Goal: Task Accomplishment & Management: Use online tool/utility

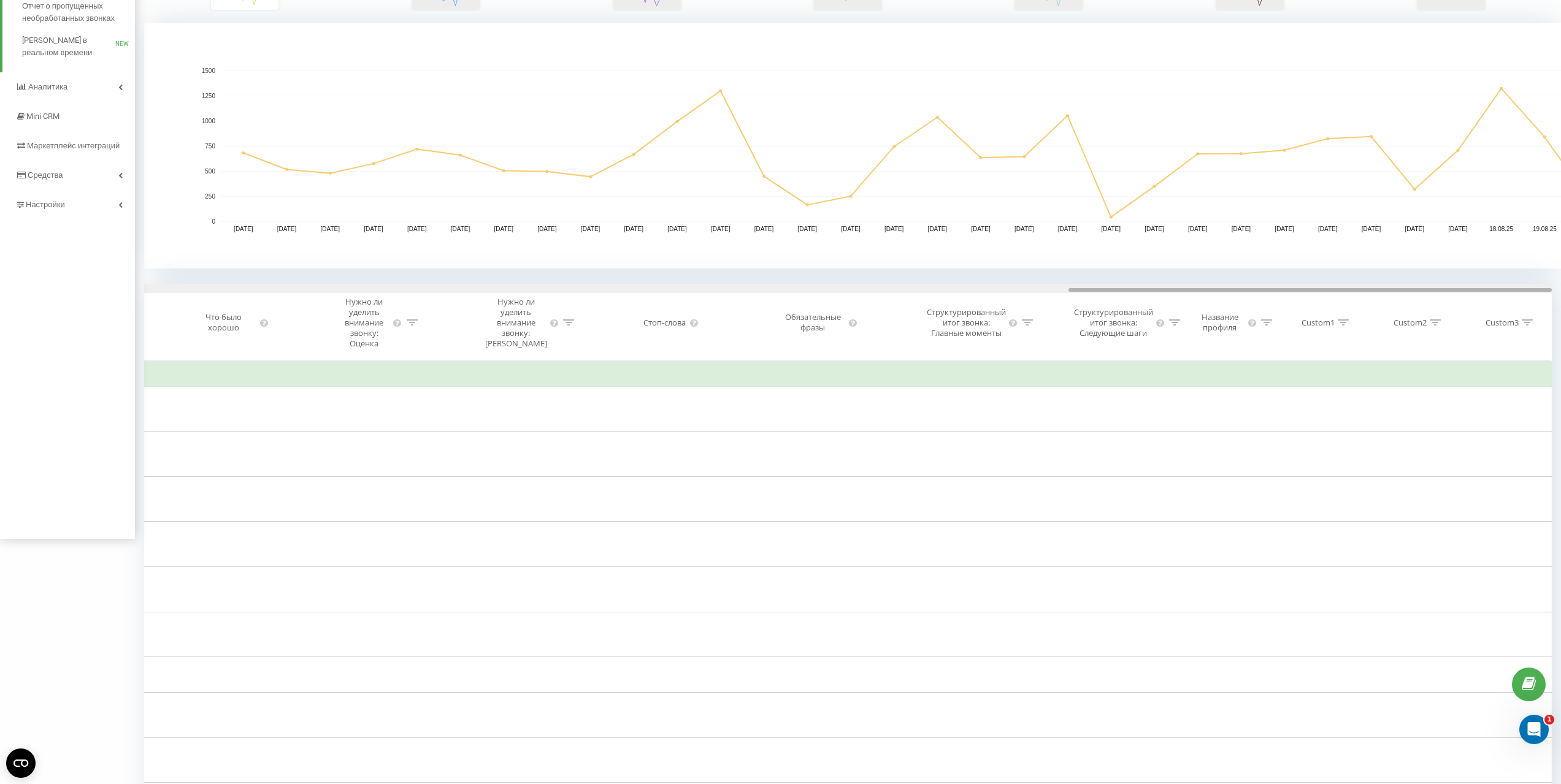
drag, startPoint x: 578, startPoint y: 289, endPoint x: 1524, endPoint y: 312, distance: 946.3
click at [1524, 312] on div "Дата звонка Тип звонка Статус Клиент Бизнес номер Сотрудник Длительность разгов…" at bounding box center [847, 321] width 1408 height 76
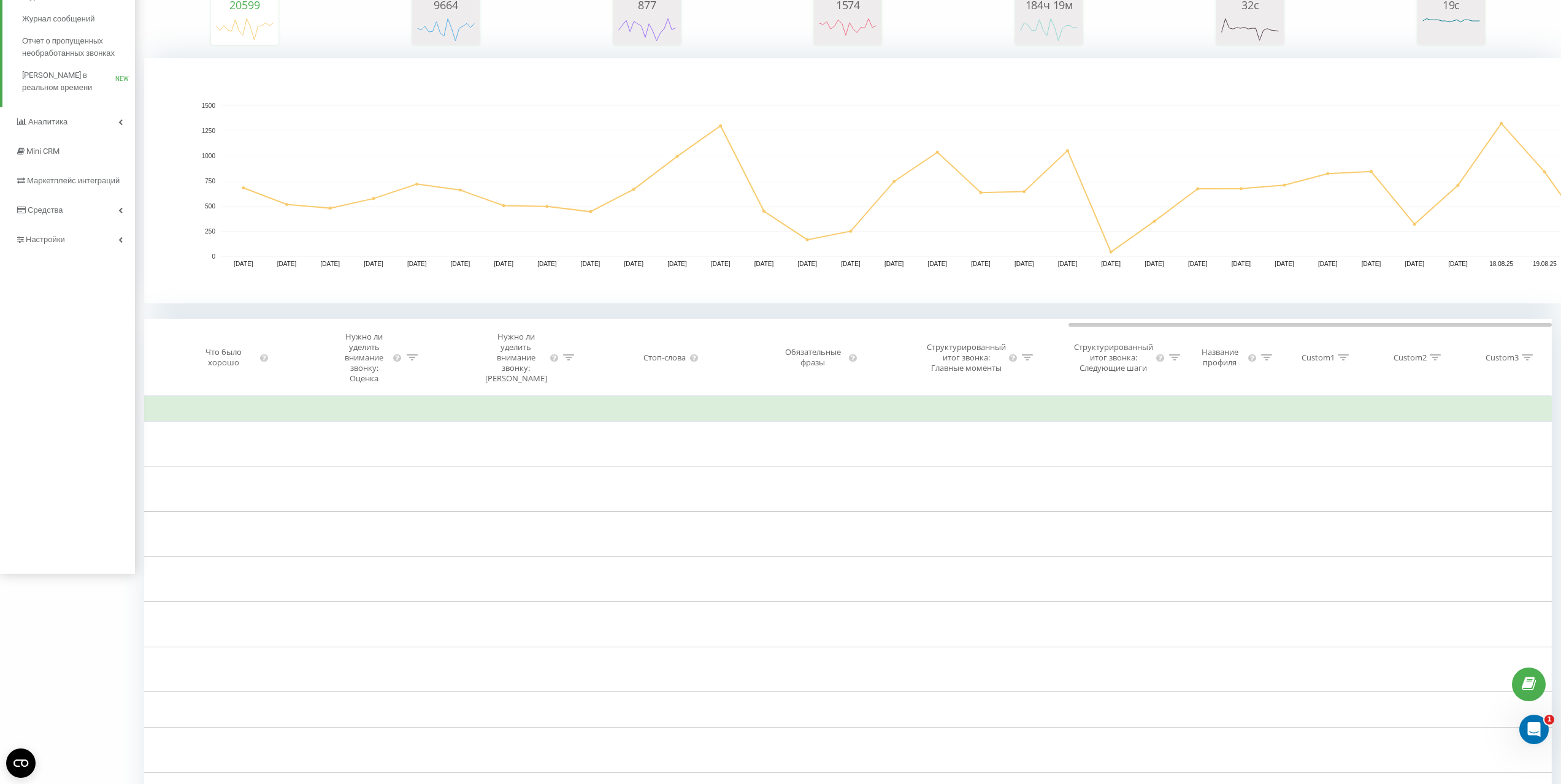
click at [1438, 358] on icon at bounding box center [1435, 358] width 11 height 6
click at [1392, 461] on input "text" at bounding box center [1414, 461] width 108 height 21
type input "b"
type input "Ипотека"
drag, startPoint x: 1437, startPoint y: 495, endPoint x: 1440, endPoint y: 489, distance: 6.7
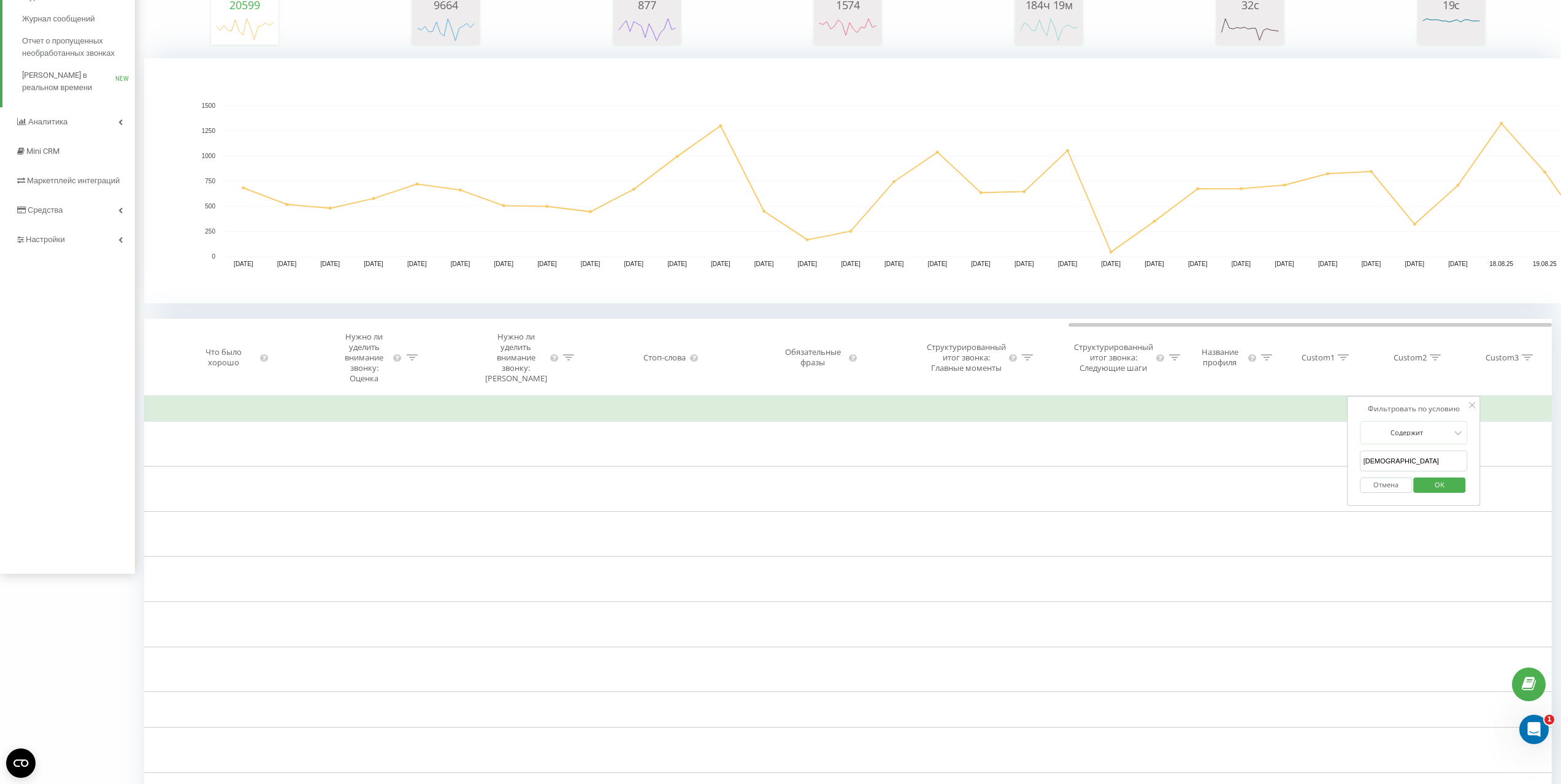
click at [1438, 495] on div "Отмена OK" at bounding box center [1414, 485] width 108 height 28
click at [1440, 488] on span "OK" at bounding box center [1440, 485] width 35 height 19
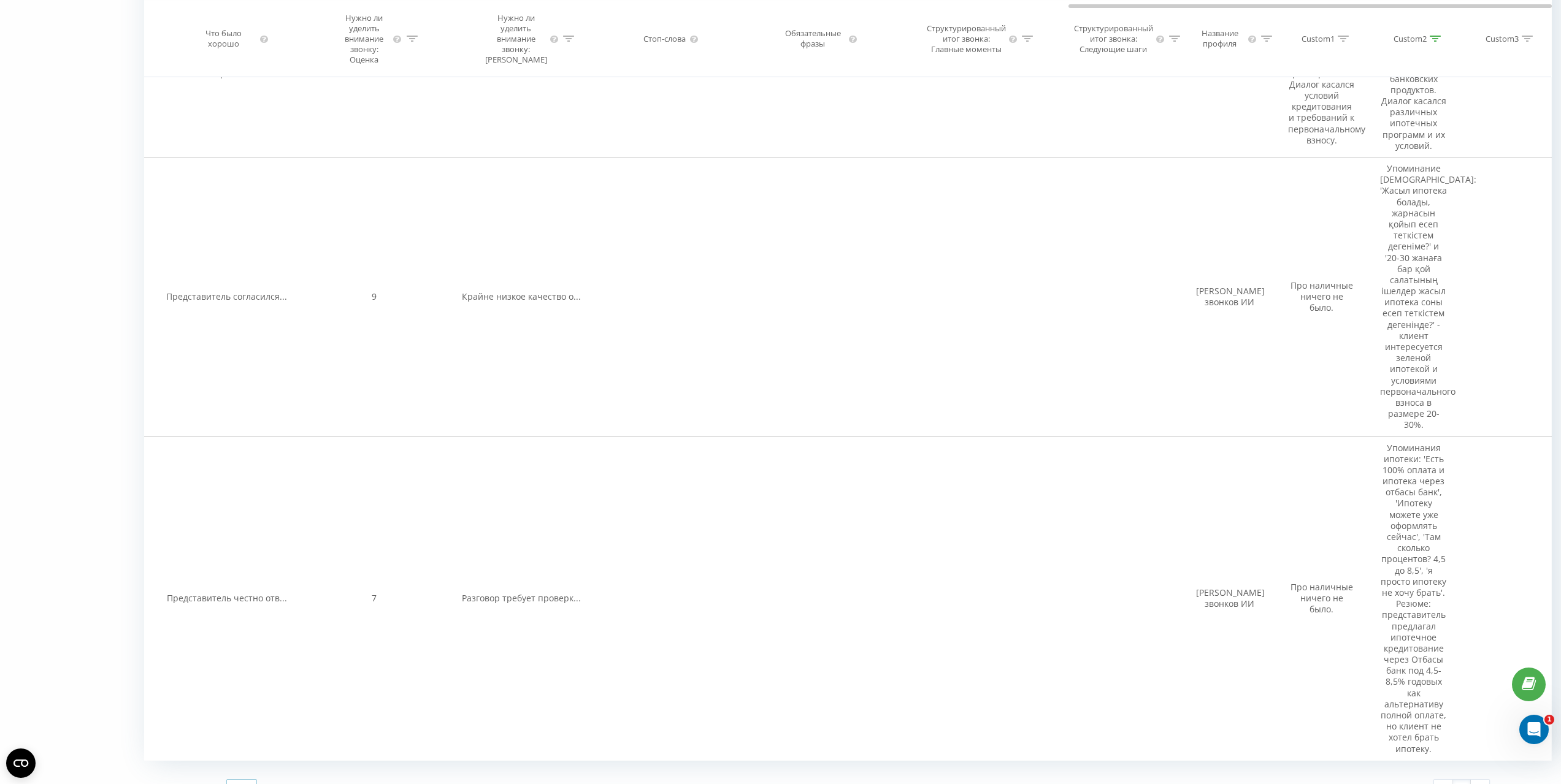
click at [249, 777] on icon at bounding box center [249, 789] width 18 height 24
click at [241, 766] on span "100" at bounding box center [238, 771] width 14 height 12
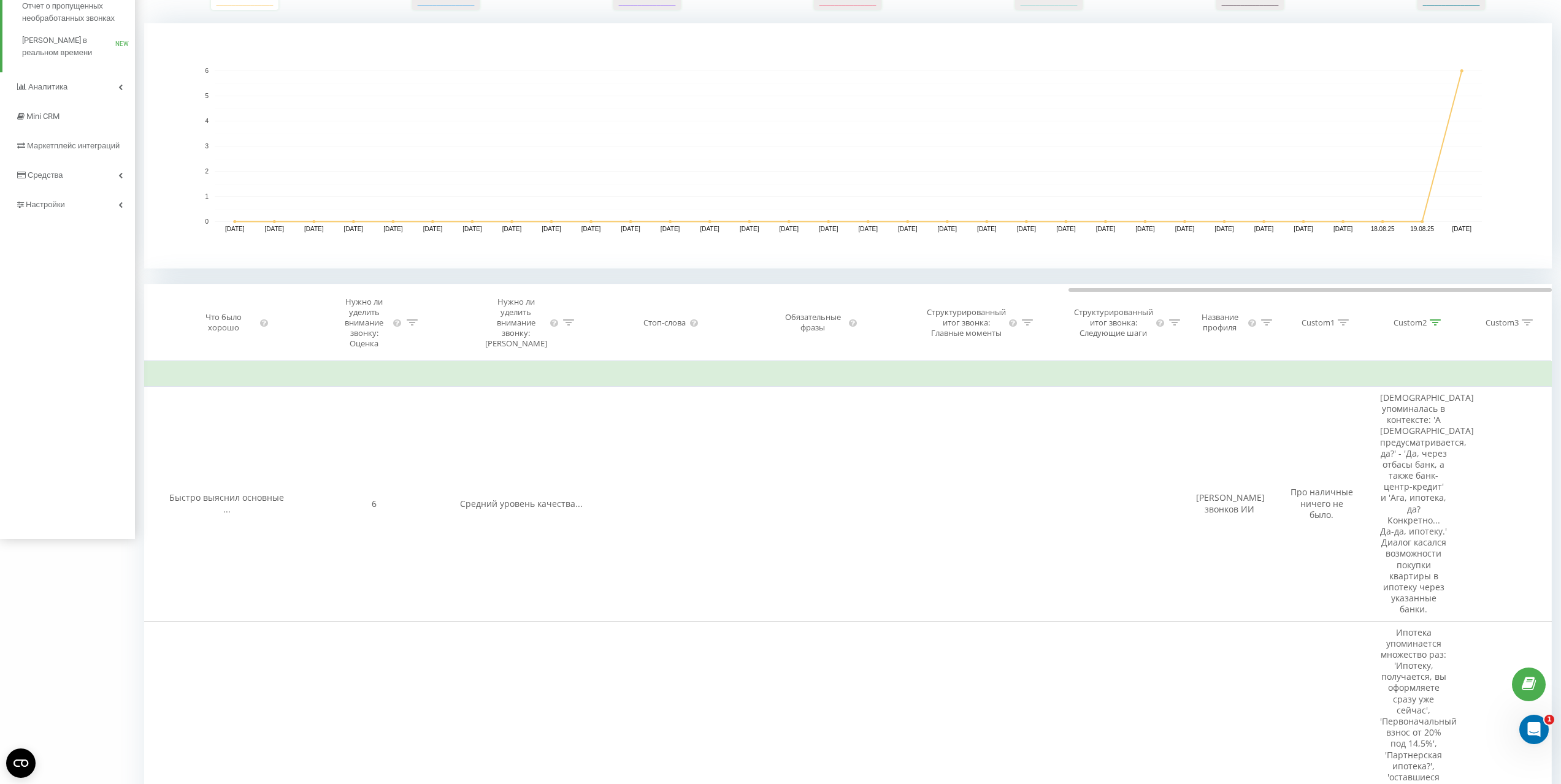
click at [1438, 327] on div at bounding box center [1435, 322] width 11 height 11
click at [53, 84] on span "Аналитика" at bounding box center [49, 87] width 42 height 10
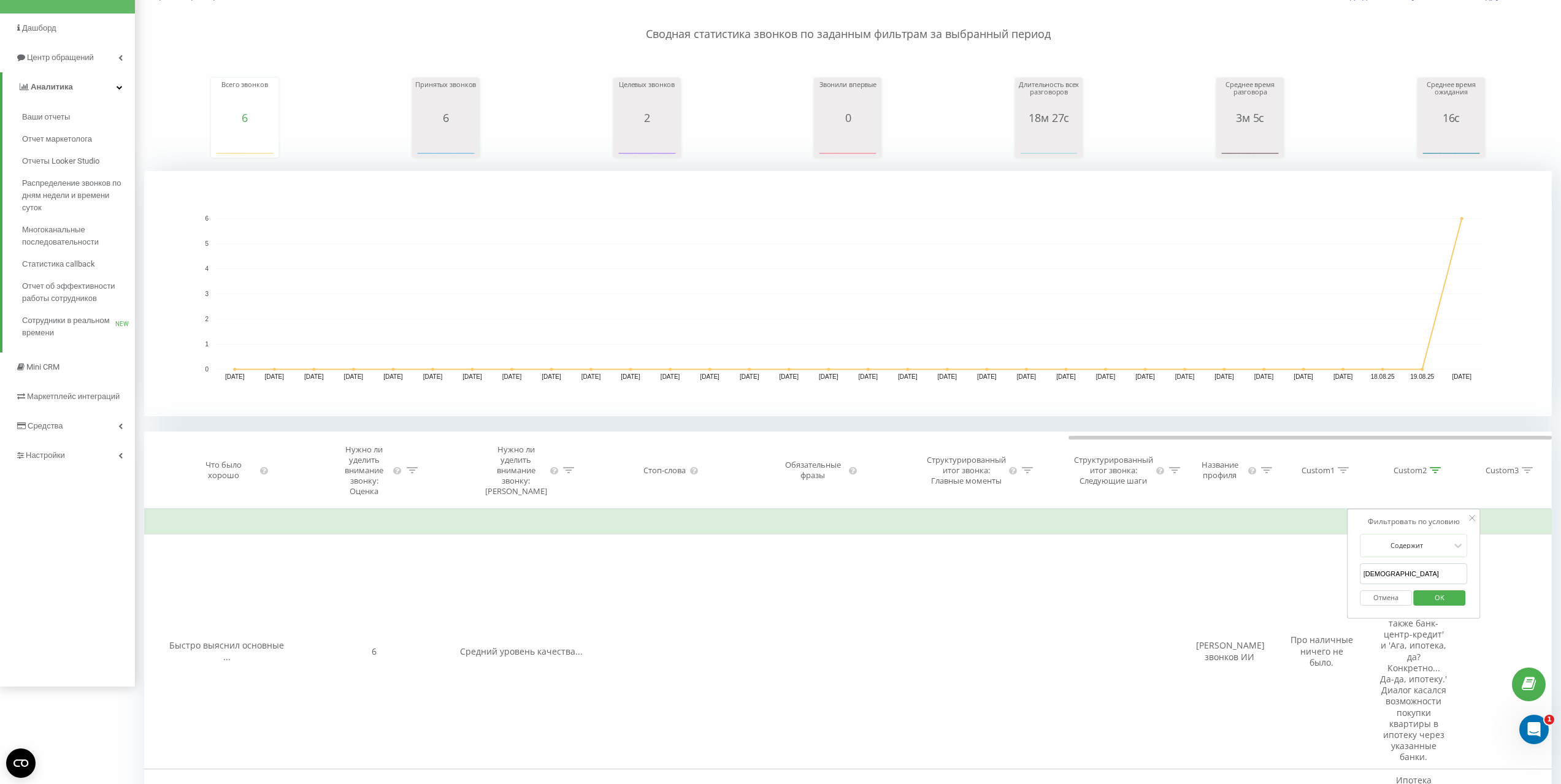
click at [693, 302] on rect "A chart." at bounding box center [849, 293] width 1268 height 151
click at [262, 53] on div "Всего звонков 6 date totalCalls 20.07.25 0 22.07.25 0 24.07.25 0 26.07.25 0 28.…" at bounding box center [847, 105] width 1408 height 105
click at [71, 521] on div "grandvictoria.kz Проекты altynshar.kz altynshar2.kz grandvictoria.kz dreamtown.…" at bounding box center [68, 294] width 135 height 784
click at [370, 277] on rect "A chart." at bounding box center [849, 293] width 1268 height 151
click at [53, 81] on link "Аналитика" at bounding box center [68, 87] width 132 height 30
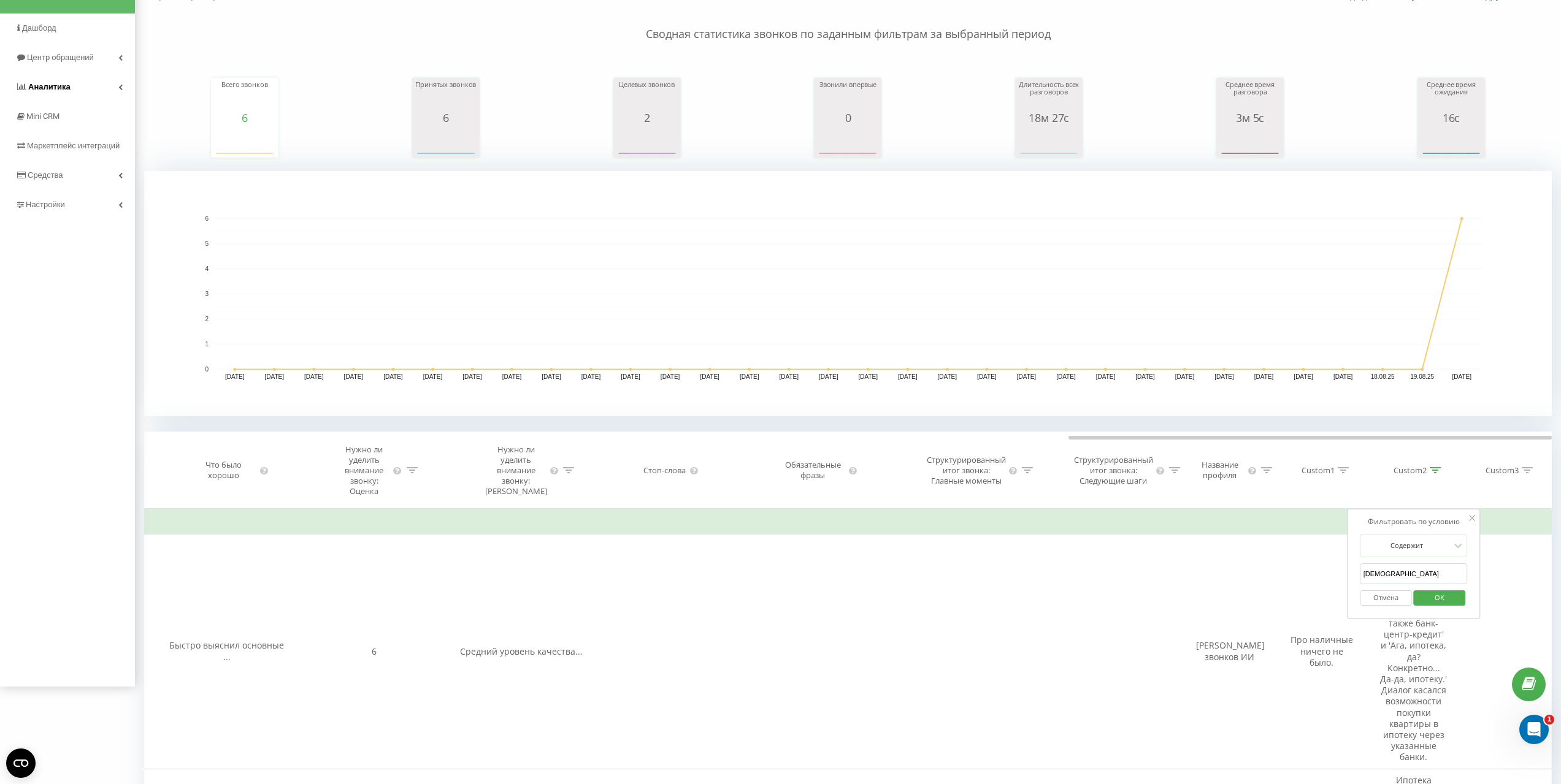
click at [50, 82] on span "Аналитика" at bounding box center [42, 87] width 55 height 13
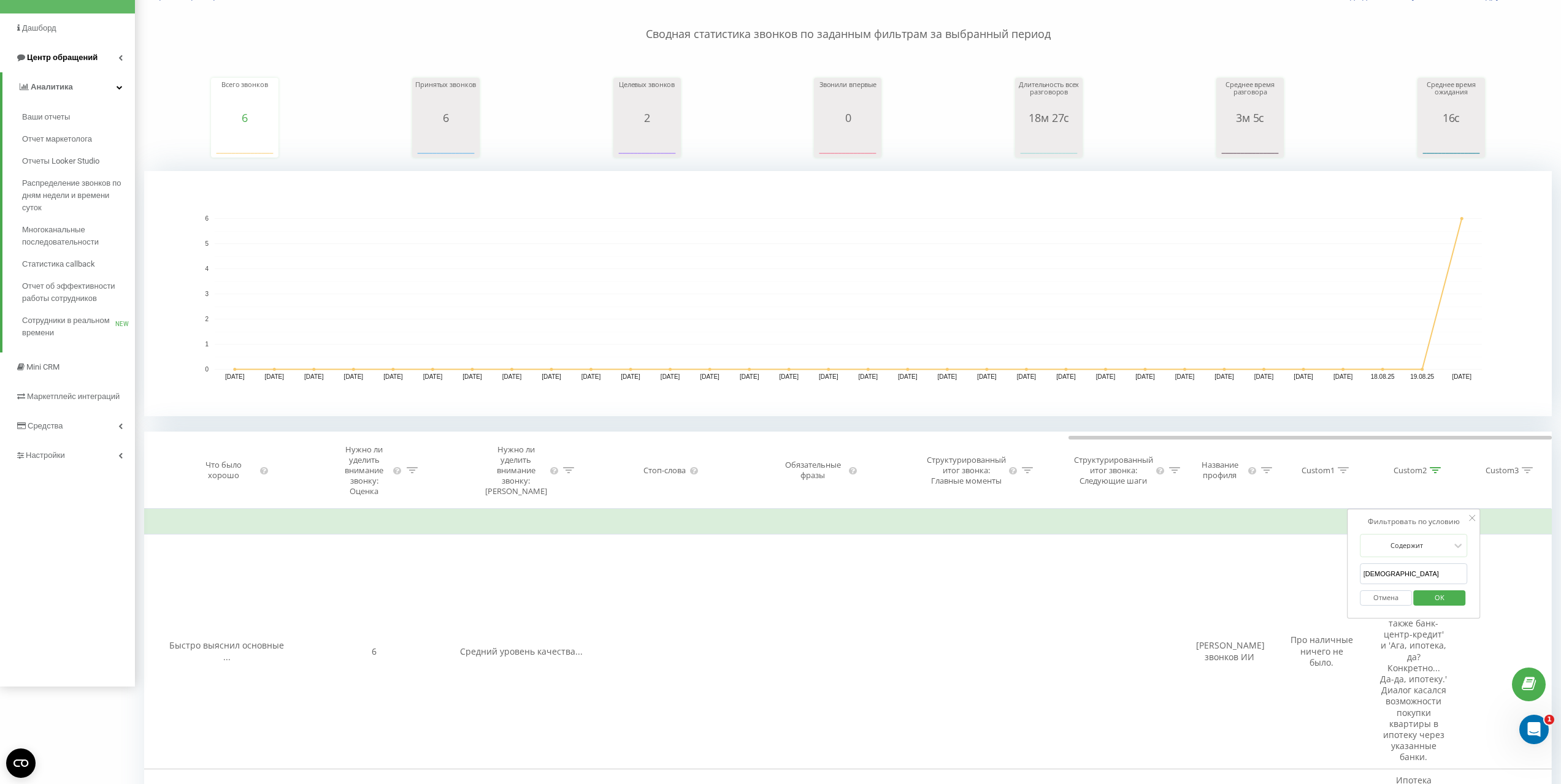
click at [44, 56] on span "Центр обращений" at bounding box center [62, 58] width 70 height 10
click at [54, 113] on span "Журнал звонков" at bounding box center [54, 109] width 65 height 13
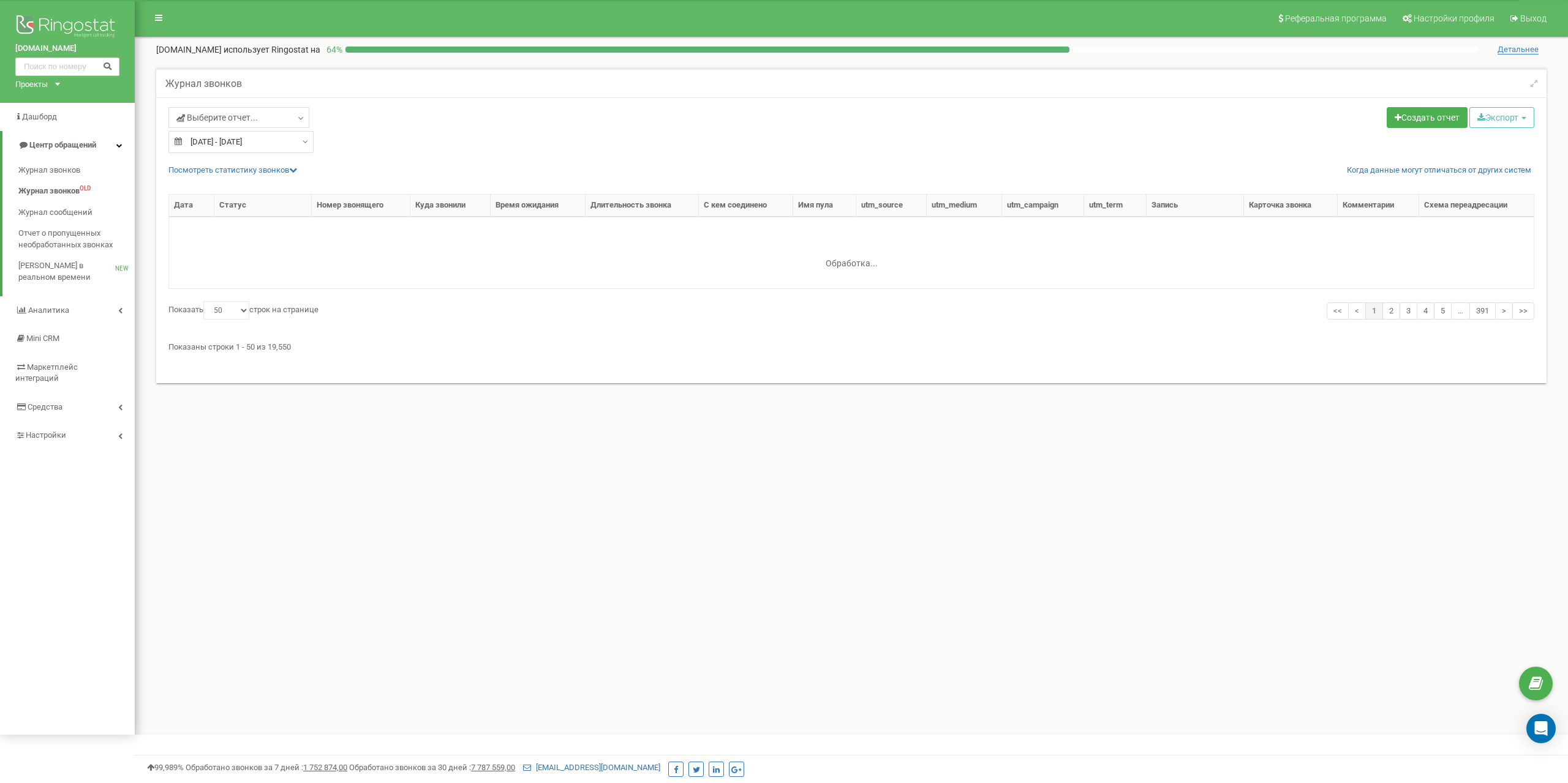
select select "50"
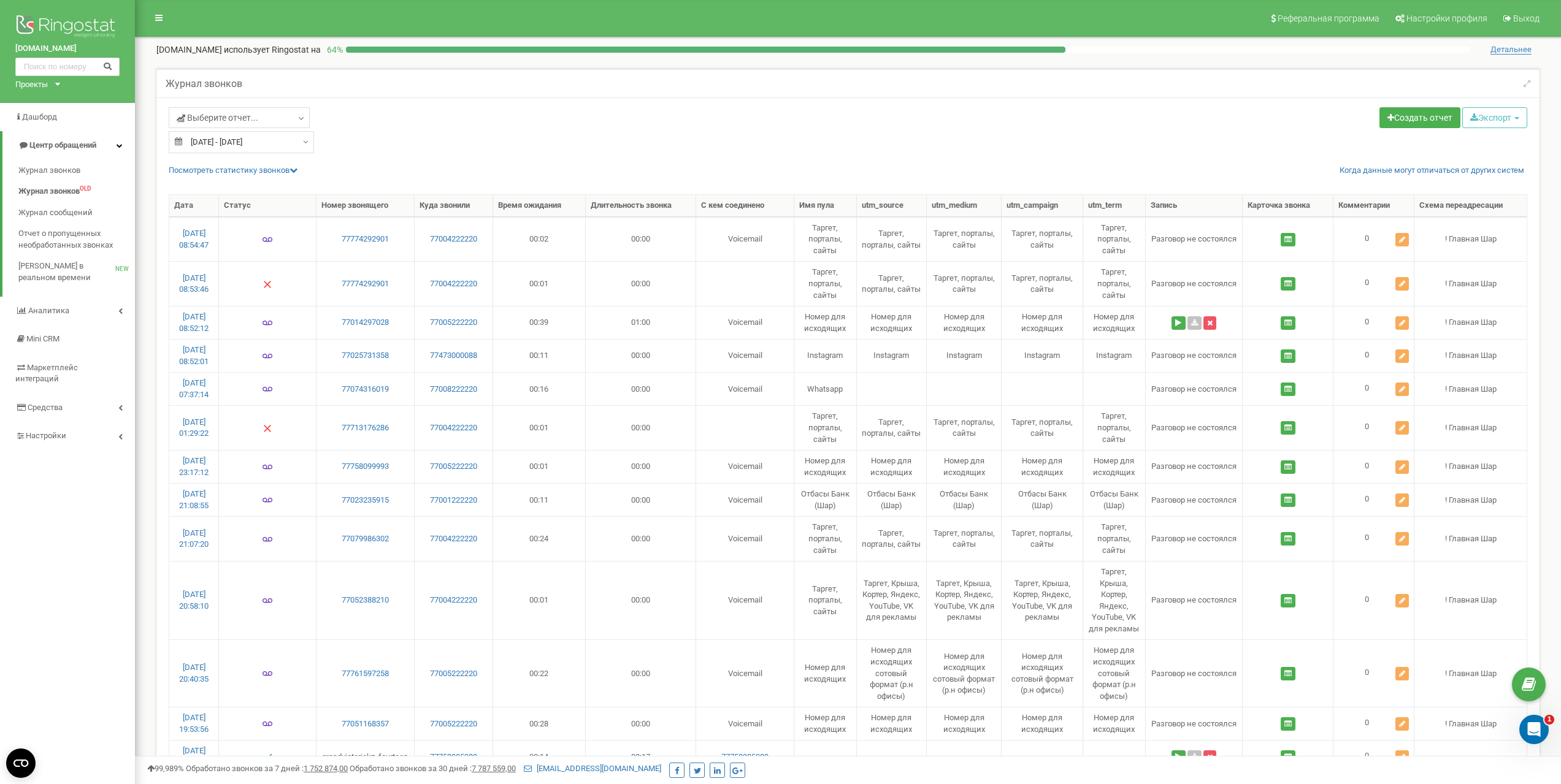
click at [269, 143] on input "[DATE] - [DATE]" at bounding box center [241, 142] width 146 height 22
type input "[DATE]"
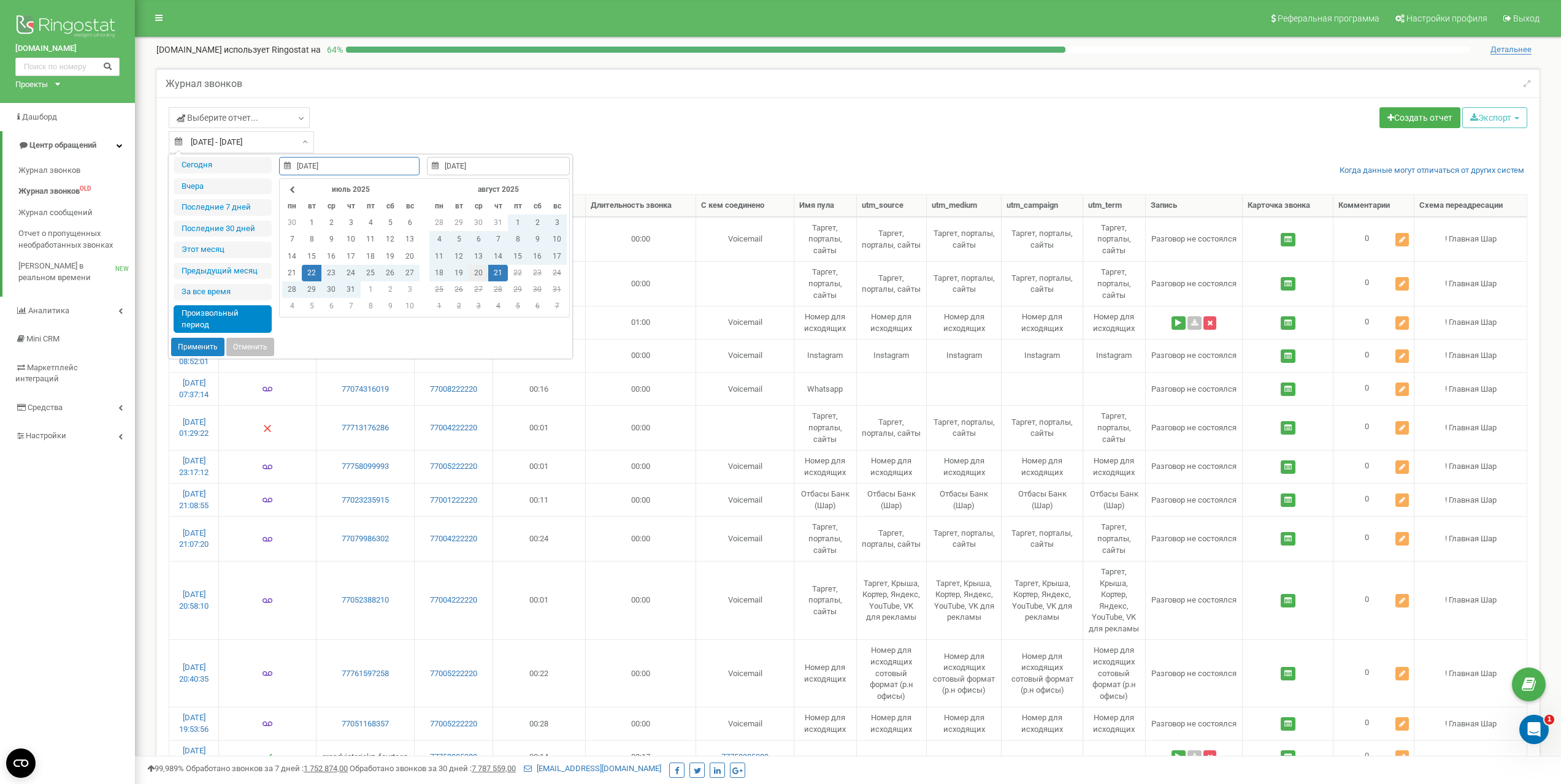
type input "[DATE]"
click at [479, 272] on td "20" at bounding box center [479, 273] width 19 height 16
type input "[DATE]"
click at [479, 274] on td "20" at bounding box center [479, 273] width 19 height 16
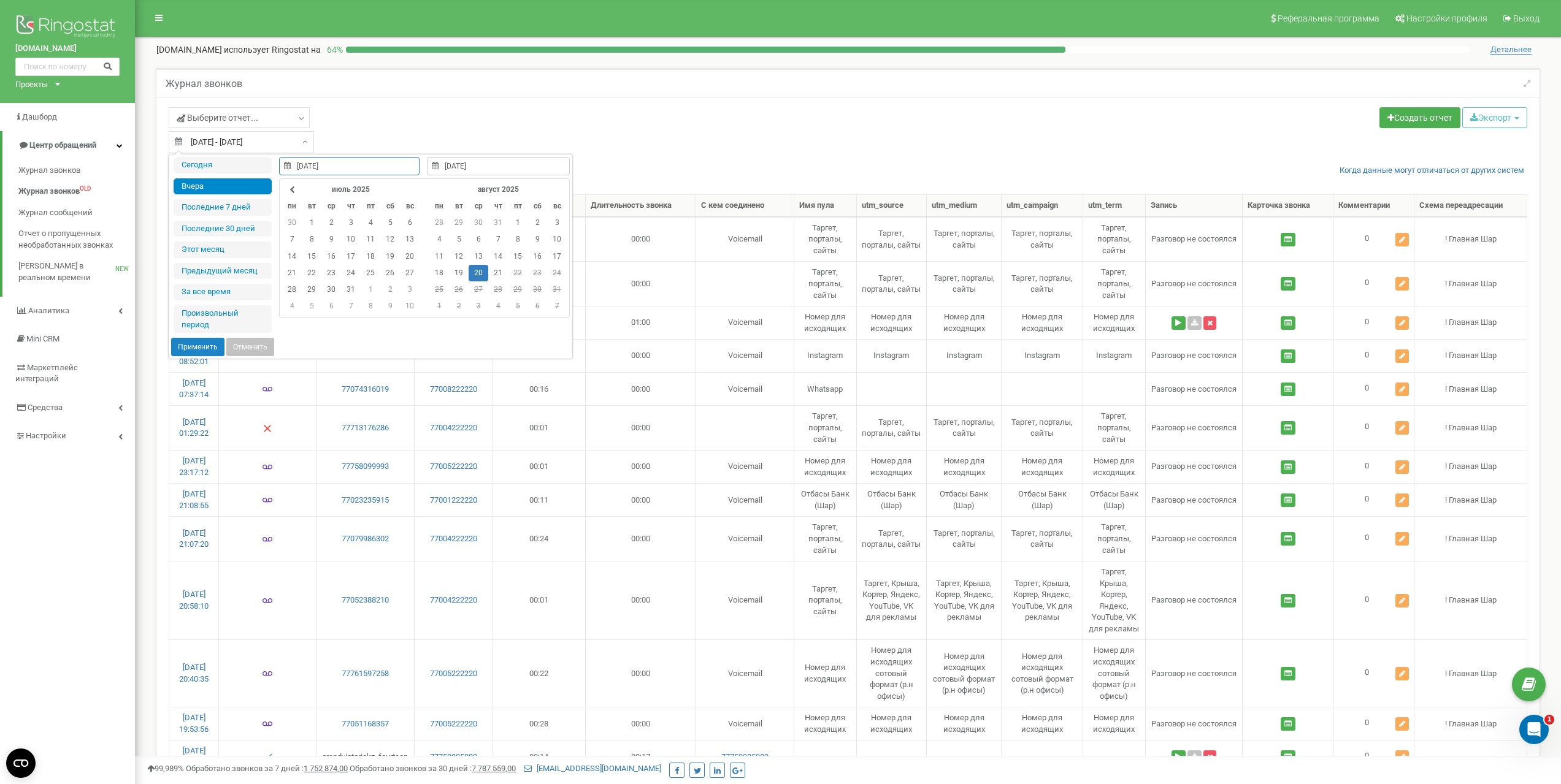
type input "[DATE]"
click at [200, 346] on button "Применить" at bounding box center [197, 346] width 53 height 18
type input "[DATE] - [DATE]"
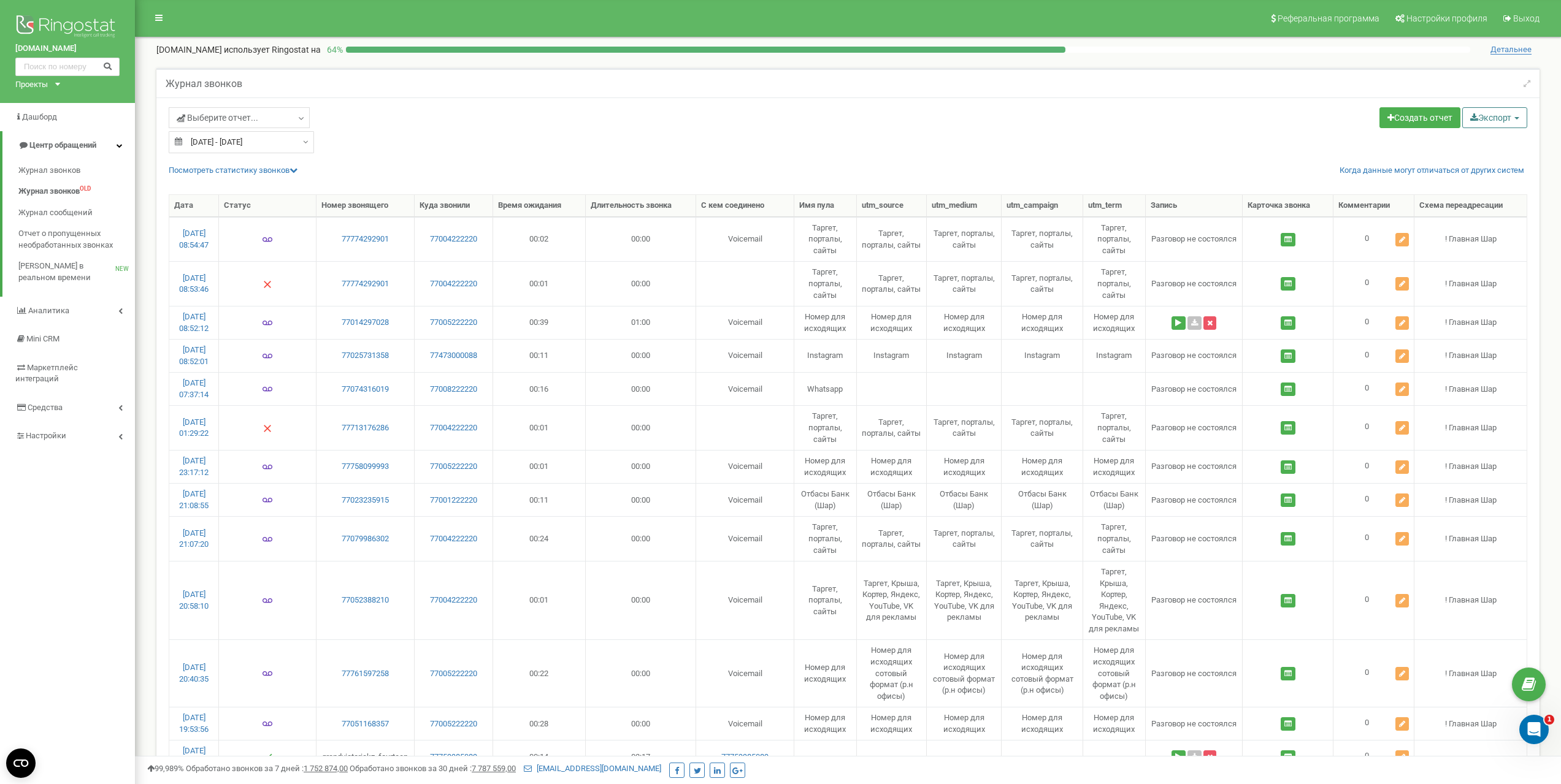
click at [1493, 117] on button "Экспорт" at bounding box center [1494, 118] width 65 height 21
click at [1486, 161] on link "Excel (.xls)" at bounding box center [1512, 166] width 94 height 19
click at [1222, 144] on div "Выберите отчет... Целевые [GEOGRAPHIC_DATA] Исходящие Контекстная реклама (CPC)…" at bounding box center [848, 130] width 1378 height 46
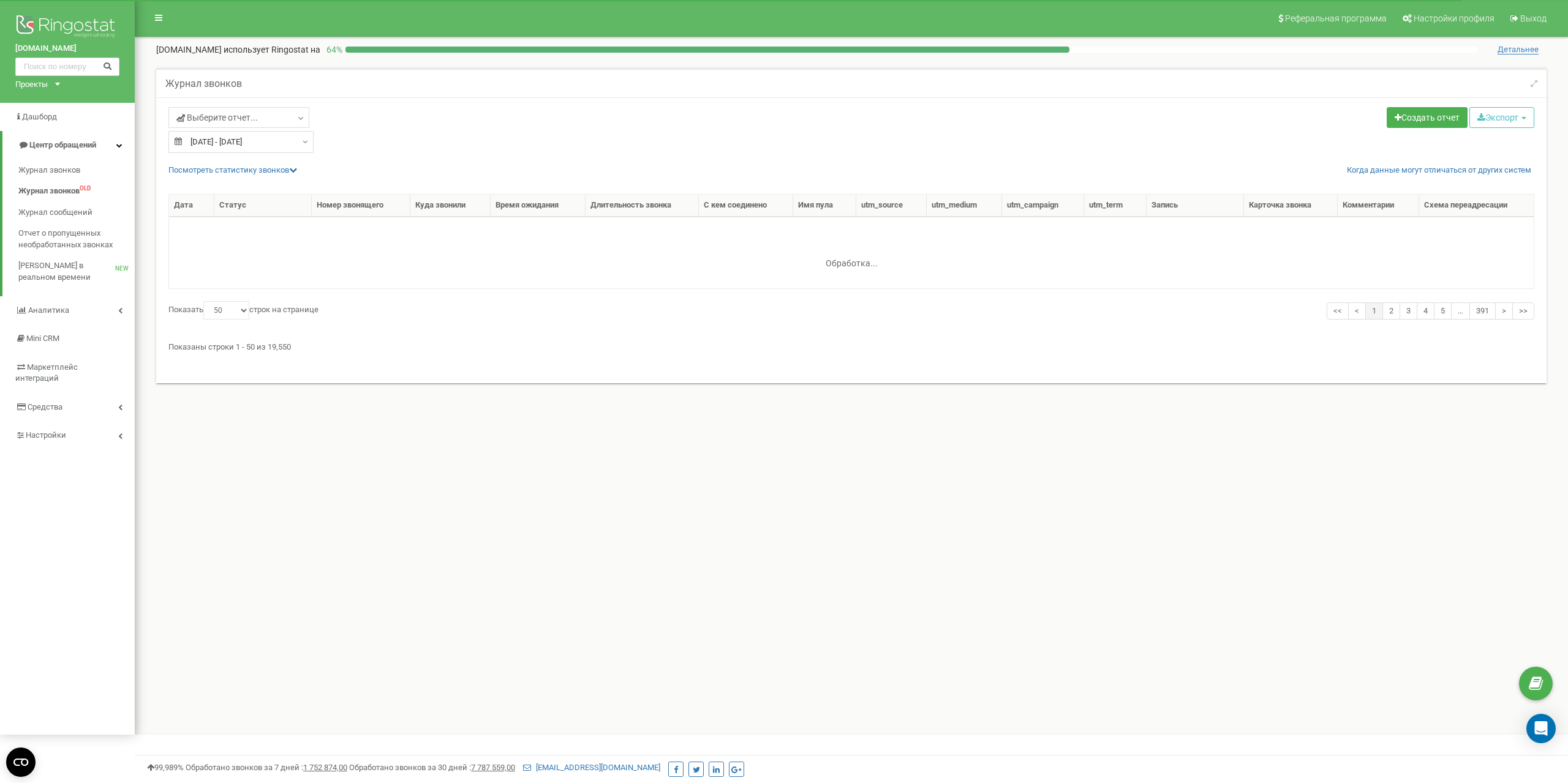
select select "50"
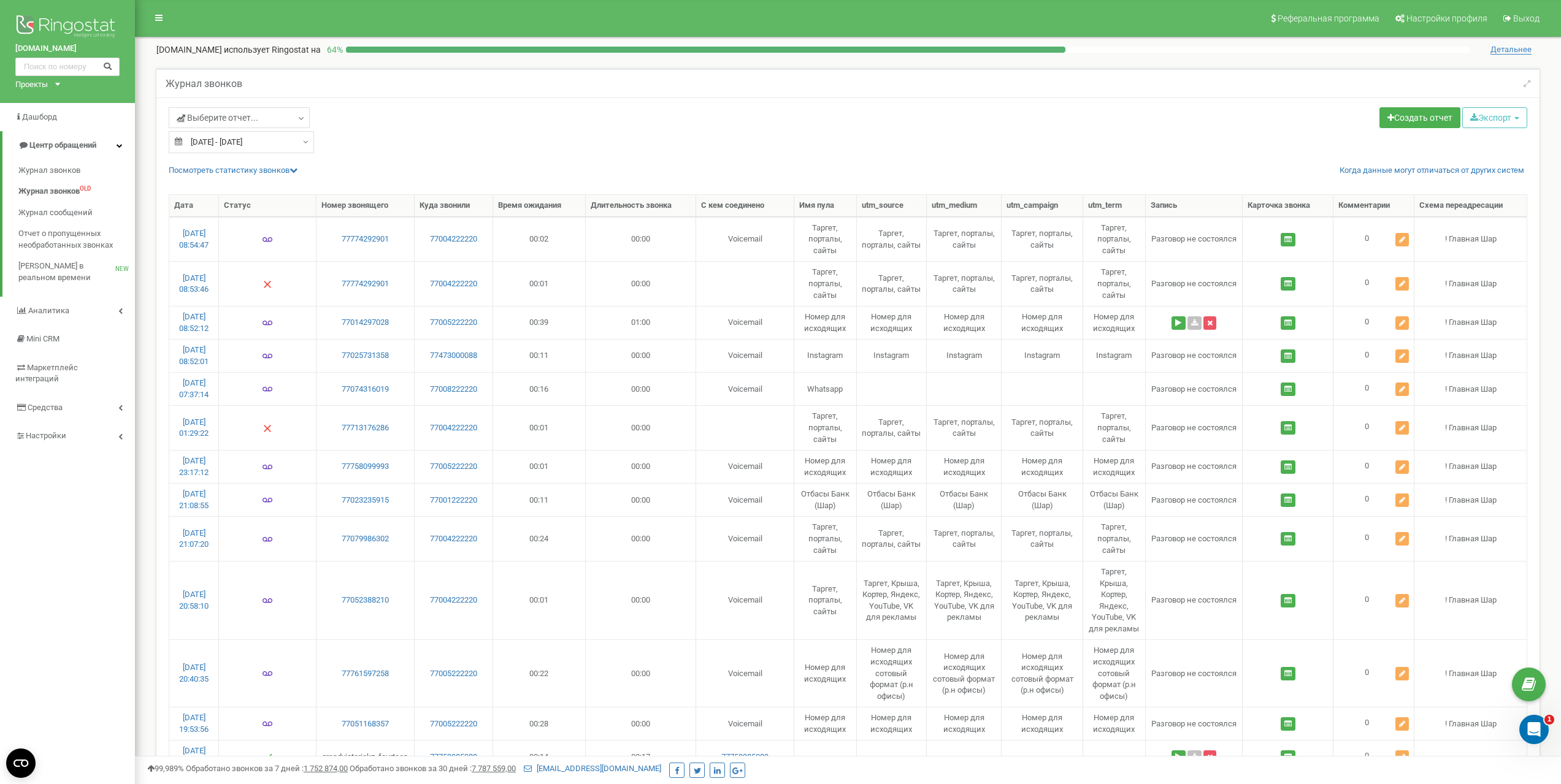
click at [240, 143] on input "[DATE] - [DATE]" at bounding box center [241, 142] width 146 height 22
type input "[DATE]"
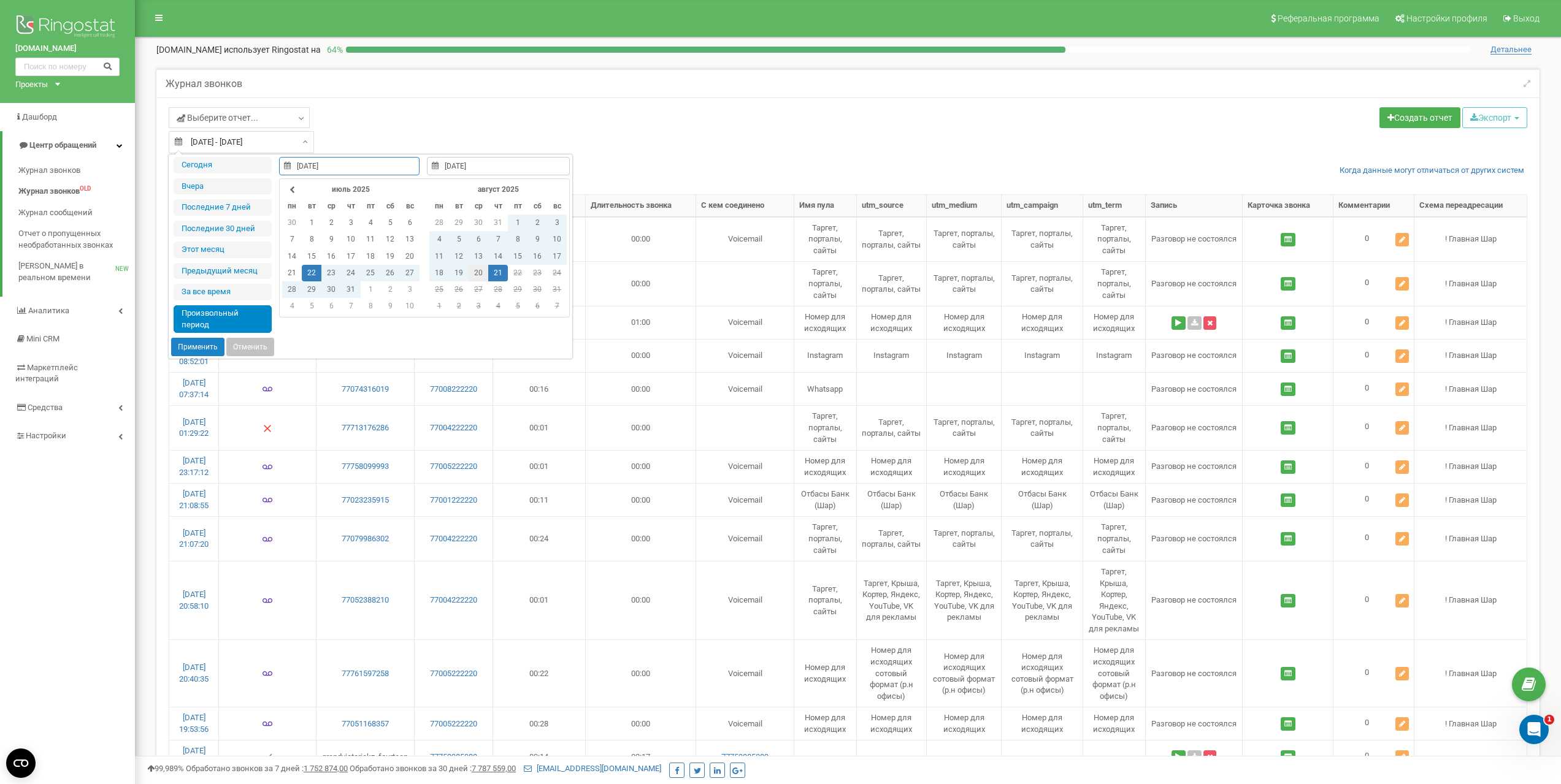
type input "[DATE]"
click at [479, 276] on td "20" at bounding box center [479, 273] width 19 height 16
type input "[DATE]"
click at [479, 274] on td "20" at bounding box center [479, 273] width 19 height 16
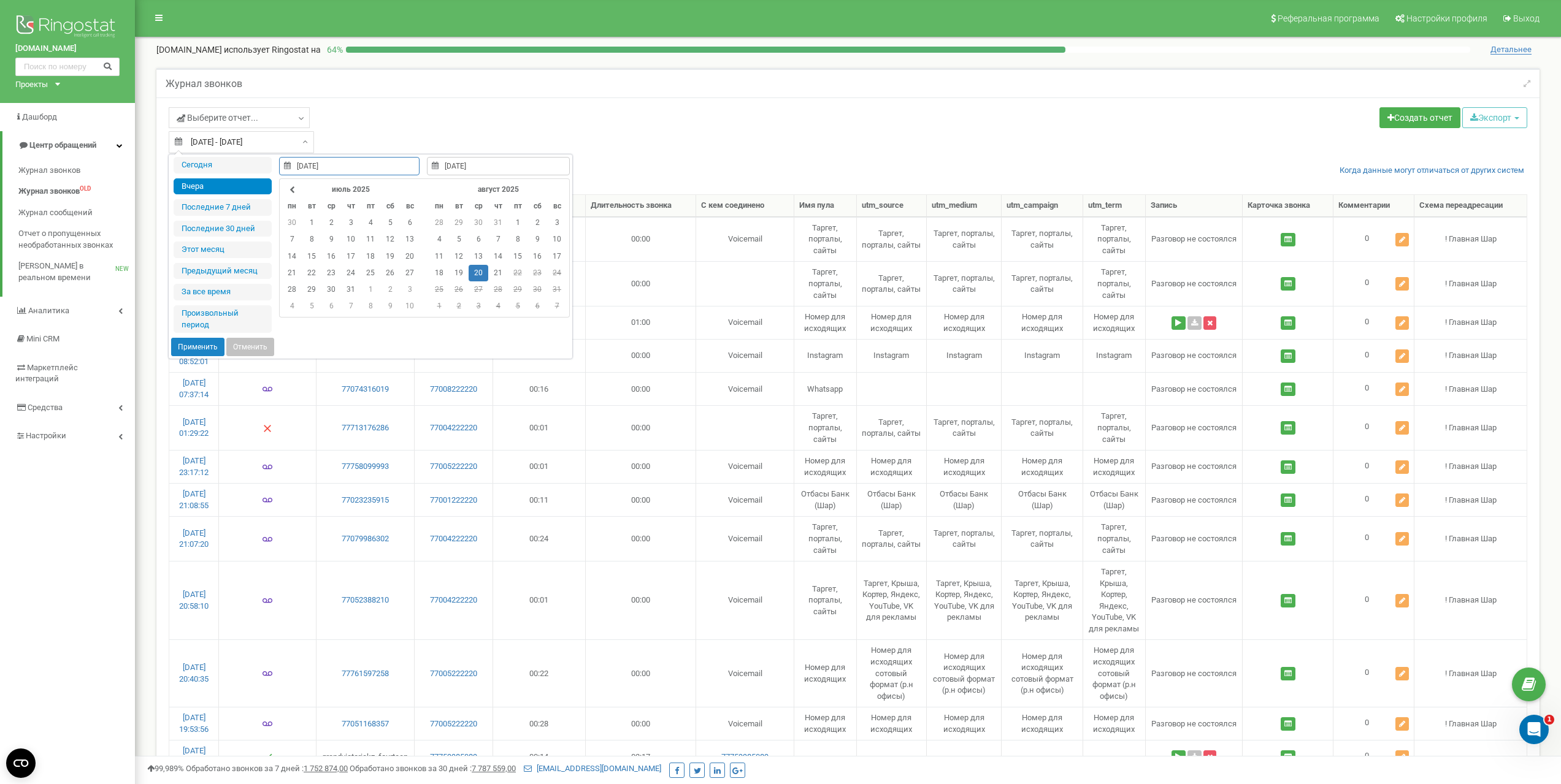
type input "[DATE]"
click at [208, 346] on button "Применить" at bounding box center [197, 346] width 53 height 18
type input "[DATE] - [DATE]"
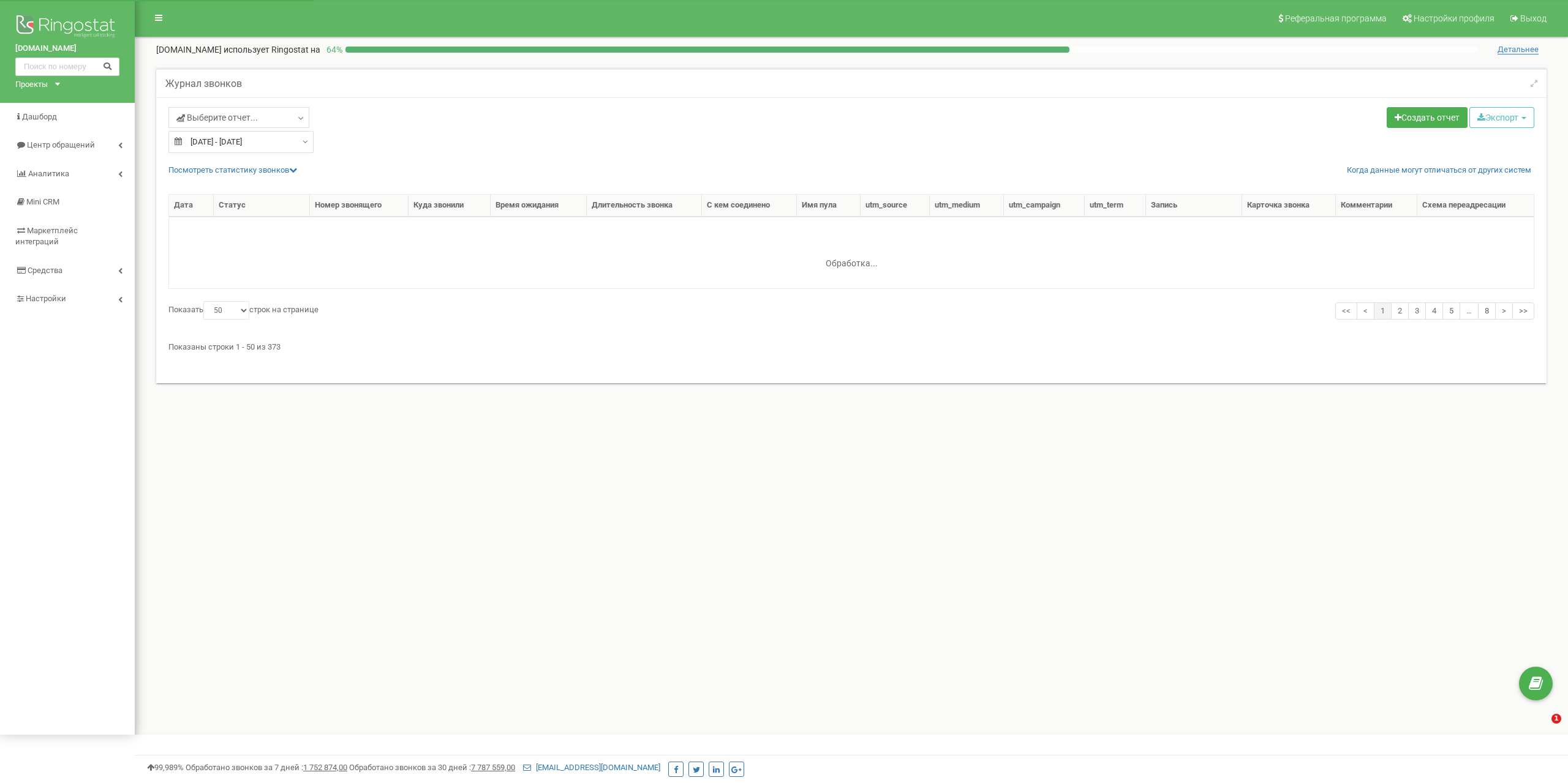
select select "50"
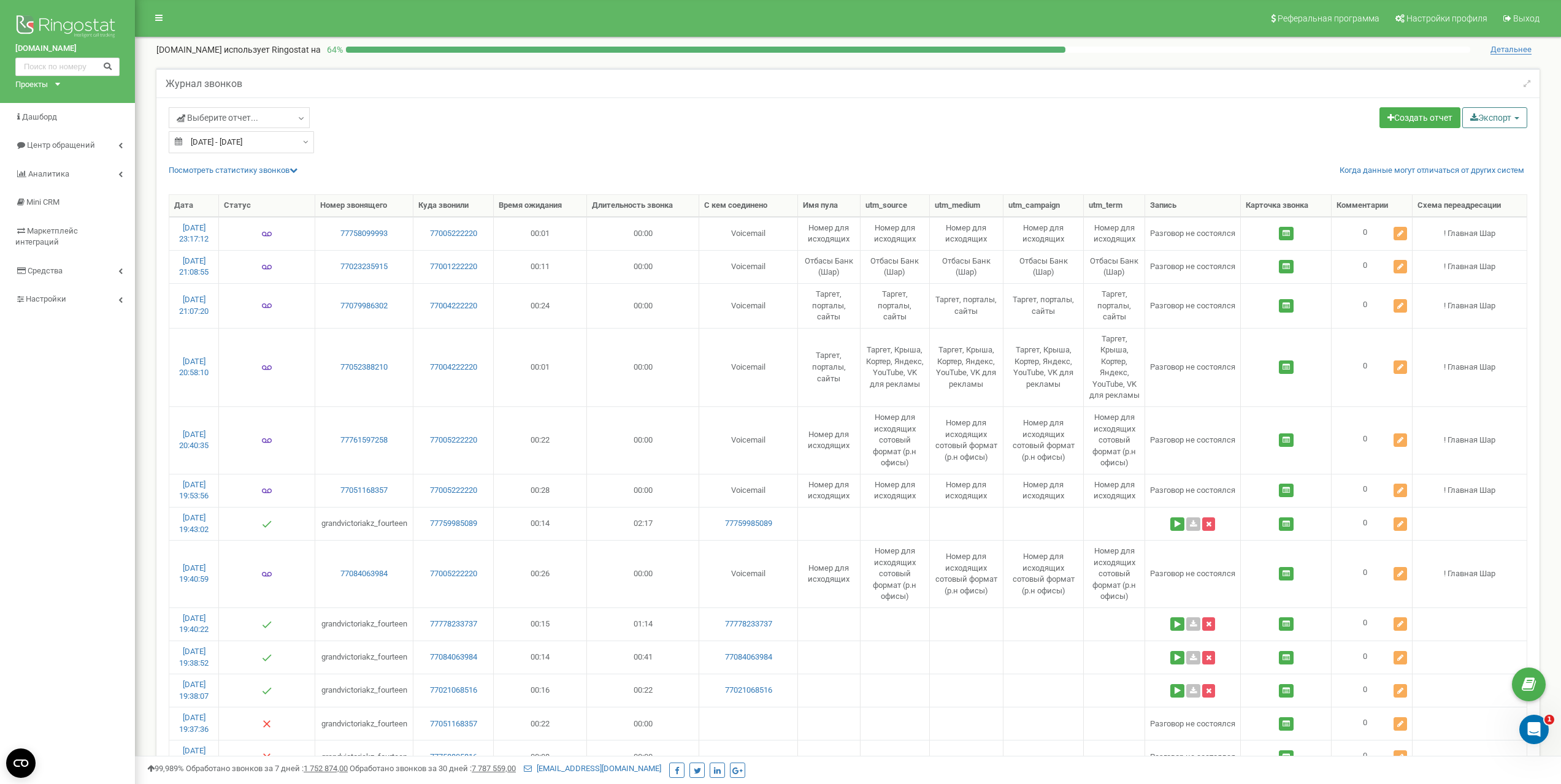
click at [1516, 117] on span "button" at bounding box center [1517, 118] width 5 height 3
click at [1496, 162] on link "Excel (.xls)" at bounding box center [1512, 166] width 94 height 19
